Goal: Task Accomplishment & Management: Use online tool/utility

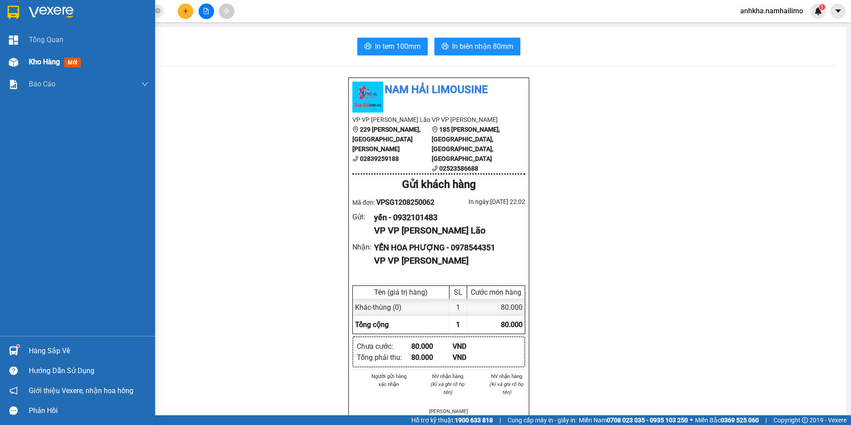
click at [18, 59] on div at bounding box center [14, 63] width 16 height 16
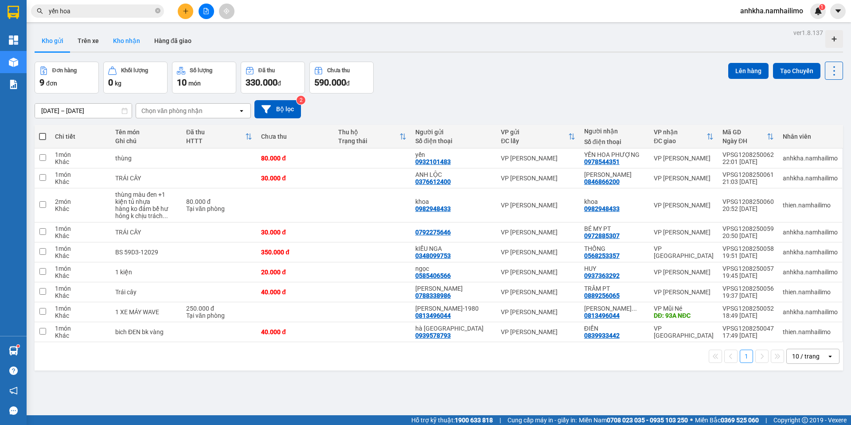
click at [128, 43] on button "Kho nhận" at bounding box center [126, 40] width 41 height 21
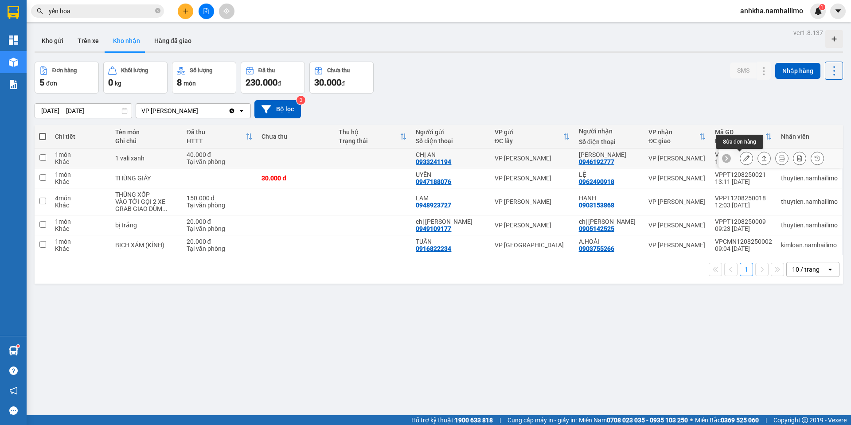
click at [743, 156] on icon at bounding box center [746, 158] width 6 height 6
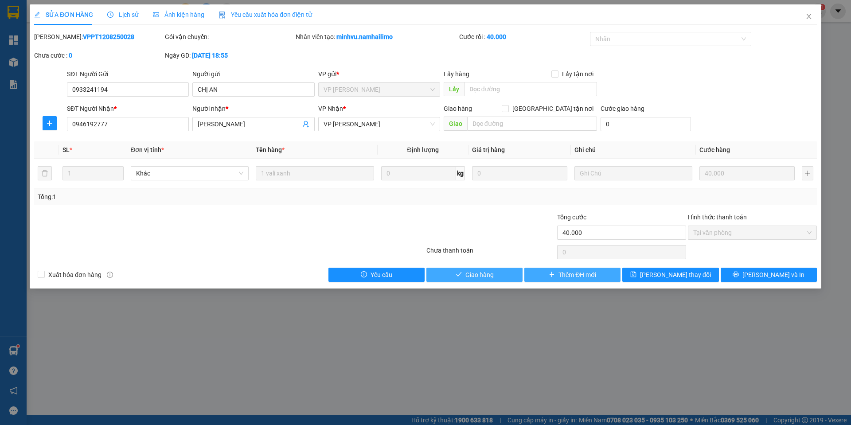
click at [495, 281] on button "Giao hàng" at bounding box center [474, 275] width 96 height 14
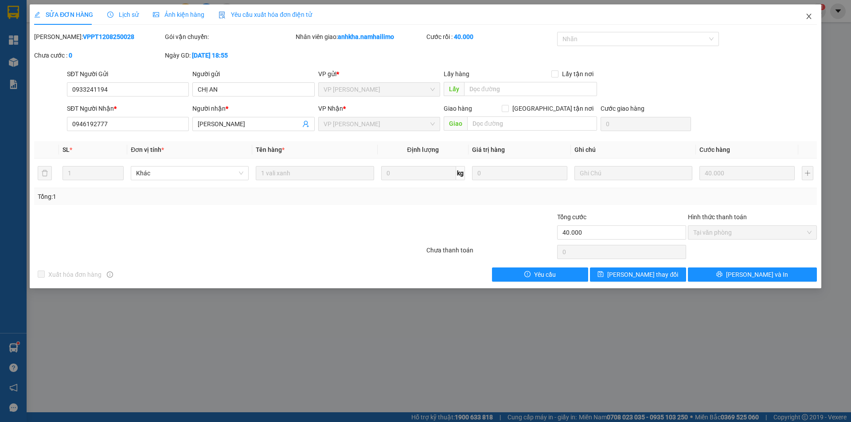
click at [810, 12] on span "Close" at bounding box center [808, 16] width 25 height 25
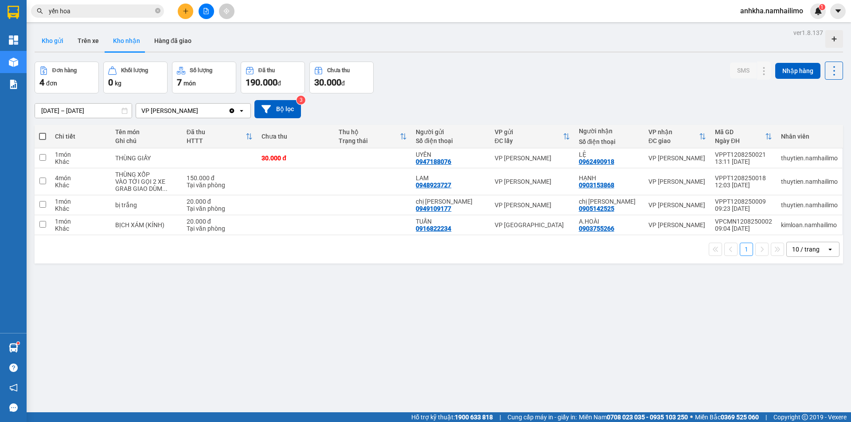
click at [52, 51] on button "Kho gửi" at bounding box center [53, 40] width 36 height 21
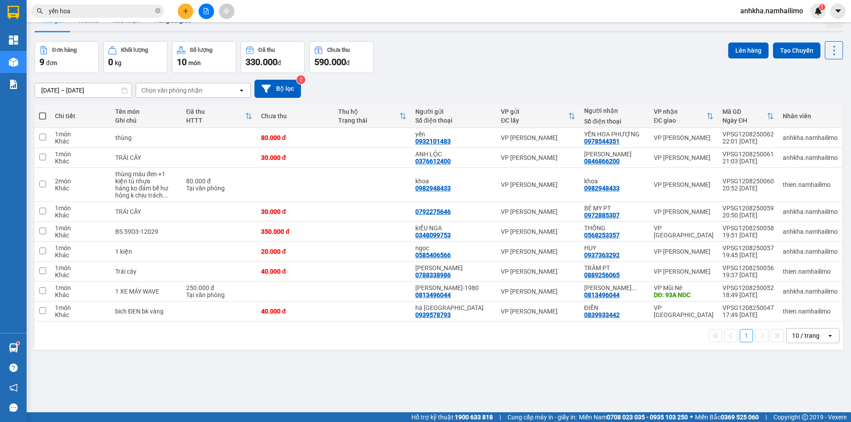
scroll to position [41, 0]
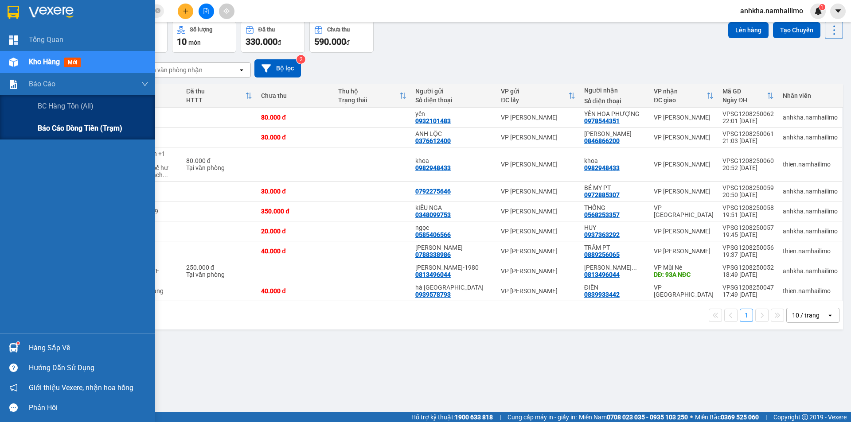
click at [40, 125] on span "Báo cáo dòng tiền (trạm)" at bounding box center [80, 128] width 85 height 11
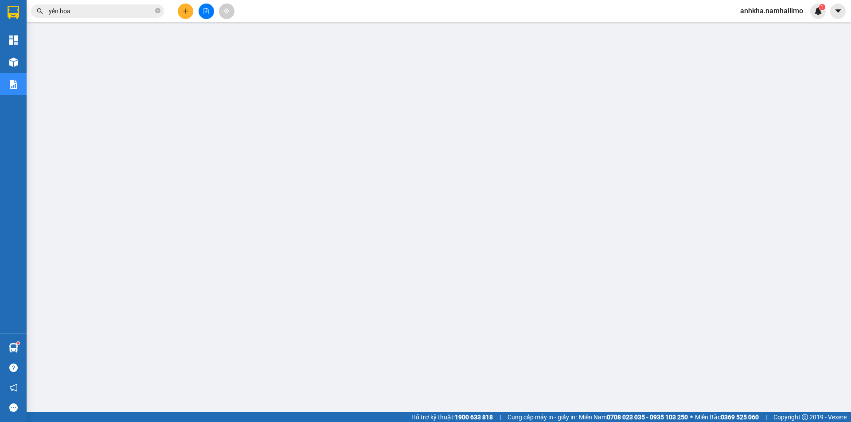
click at [778, 15] on span "anhkha.namhailimo" at bounding box center [771, 10] width 77 height 11
click at [765, 28] on span "Đăng xuất" at bounding box center [776, 28] width 58 height 10
